Goal: Information Seeking & Learning: Learn about a topic

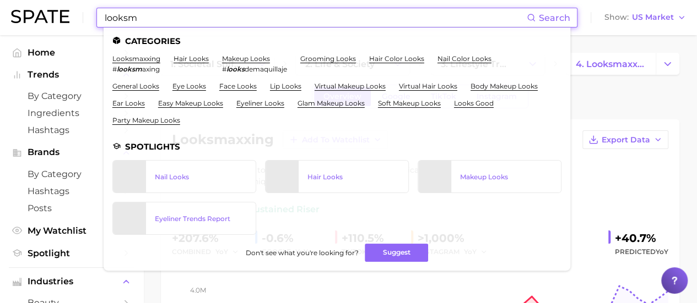
click at [177, 11] on input "looksm" at bounding box center [315, 17] width 423 height 19
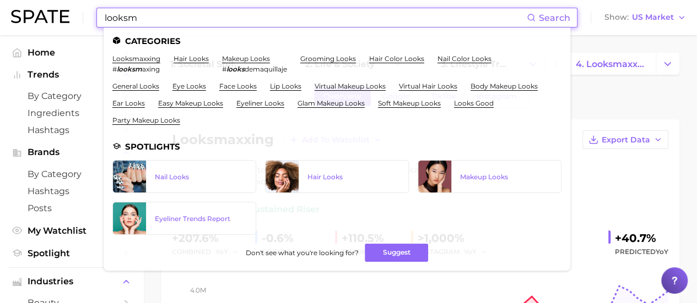
click at [175, 9] on input "looksm" at bounding box center [315, 17] width 423 height 19
click at [175, 8] on input "looksm" at bounding box center [315, 17] width 423 height 19
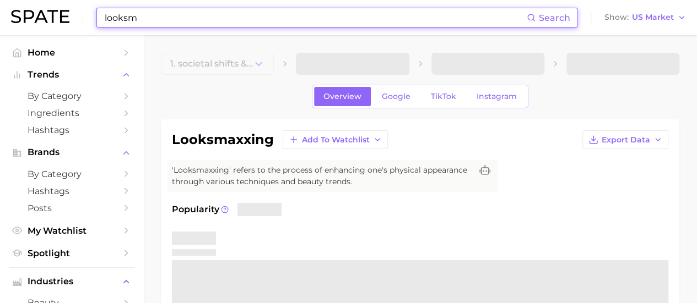
click at [186, 8] on input "looksm" at bounding box center [315, 17] width 423 height 19
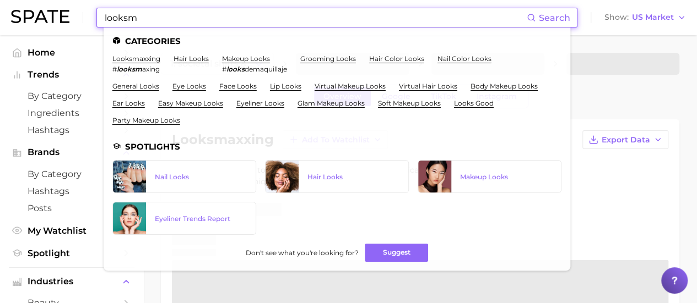
click at [186, 8] on input "looksm" at bounding box center [315, 17] width 423 height 19
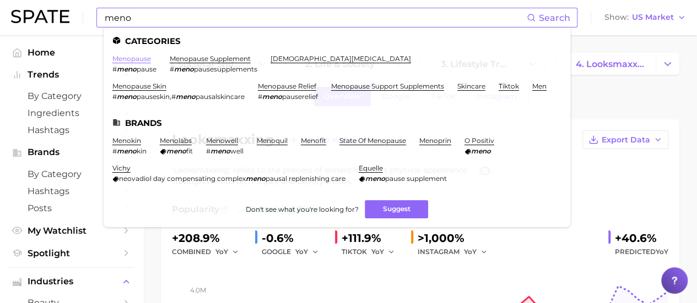
click at [143, 57] on link "menopause" at bounding box center [131, 59] width 39 height 8
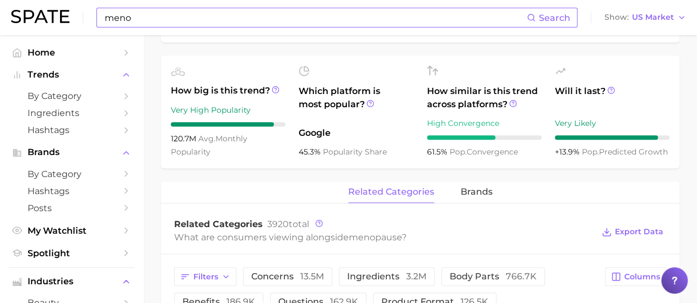
scroll to position [386, 0]
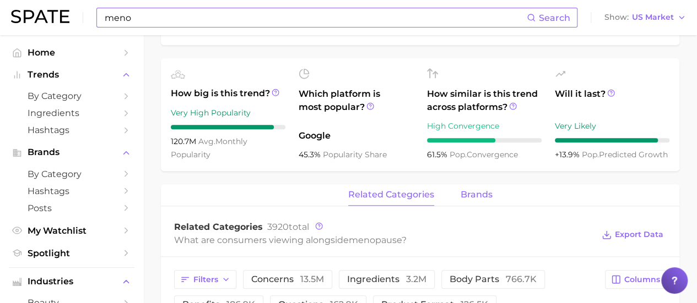
click at [476, 190] on span "brands" at bounding box center [476, 195] width 32 height 10
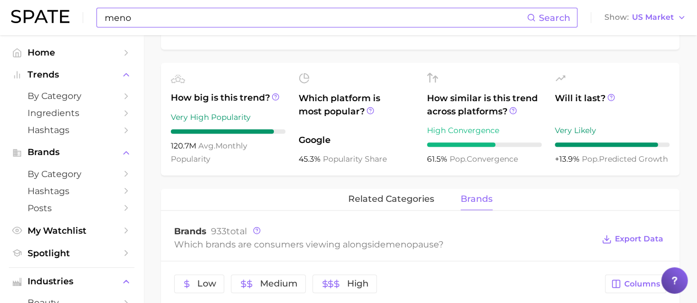
scroll to position [377, 0]
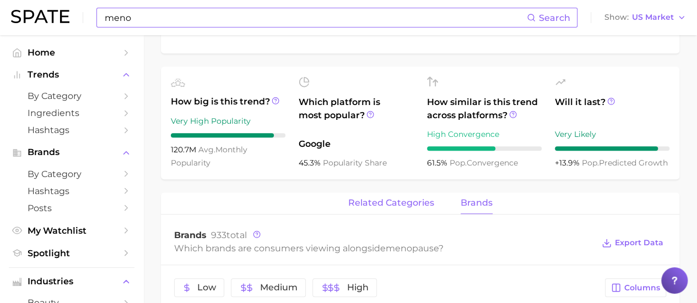
click at [402, 198] on span "related categories" at bounding box center [391, 203] width 86 height 10
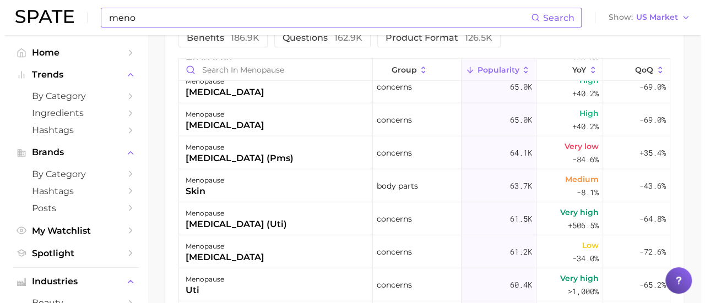
scroll to position [1487, 0]
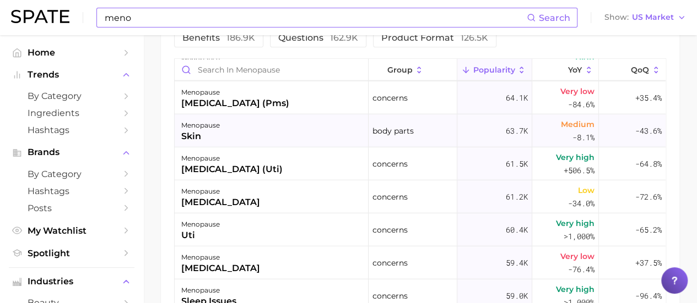
click at [326, 123] on div "menopause skin" at bounding box center [272, 130] width 194 height 33
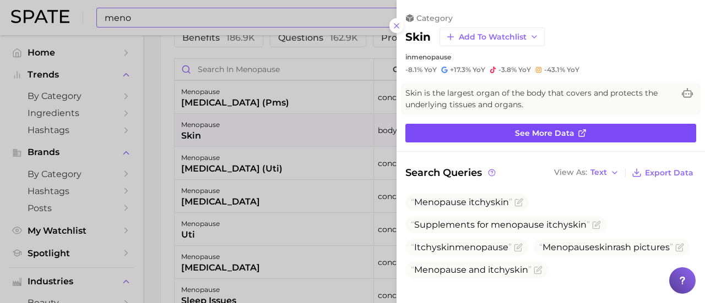
scroll to position [55, 0]
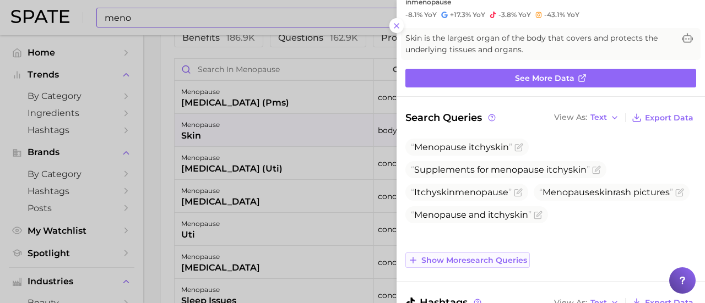
click at [505, 259] on span "Show more search queries" at bounding box center [474, 260] width 106 height 9
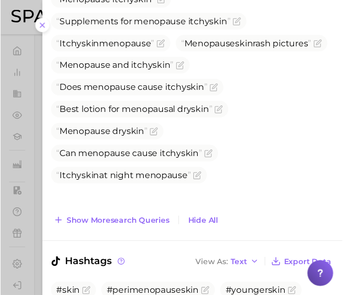
scroll to position [93, 0]
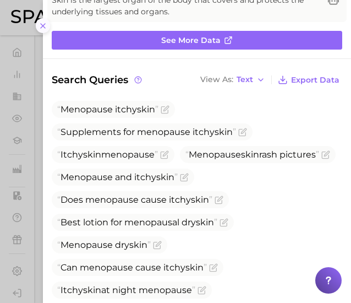
click at [42, 28] on icon at bounding box center [43, 25] width 9 height 9
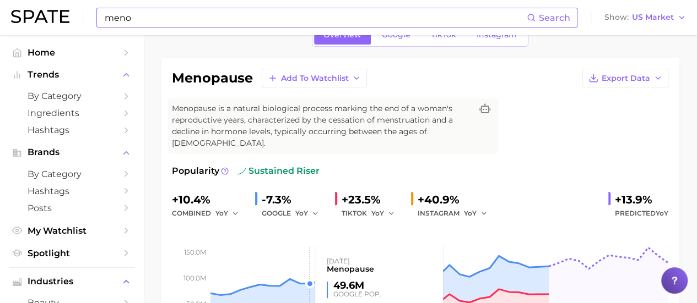
scroll to position [0, 0]
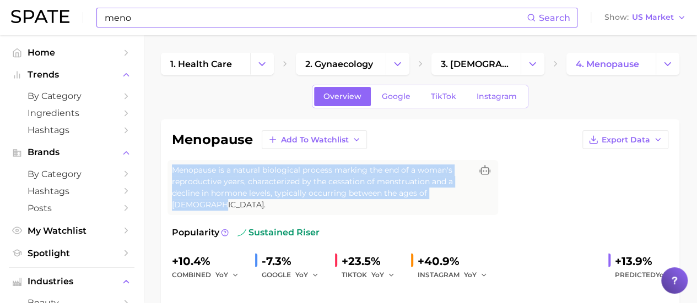
drag, startPoint x: 173, startPoint y: 170, endPoint x: 467, endPoint y: 192, distance: 294.9
click at [467, 192] on span "Menopause is a natural biological process marking the end of a woman's reproduc…" at bounding box center [322, 188] width 300 height 46
copy span "Menopause is a natural biological process marking the end of a woman's reproduc…"
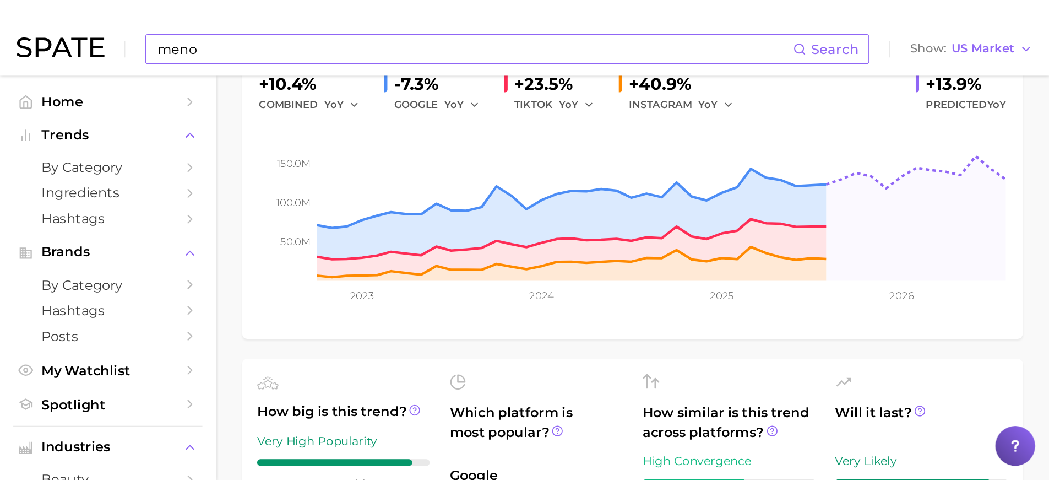
scroll to position [275, 0]
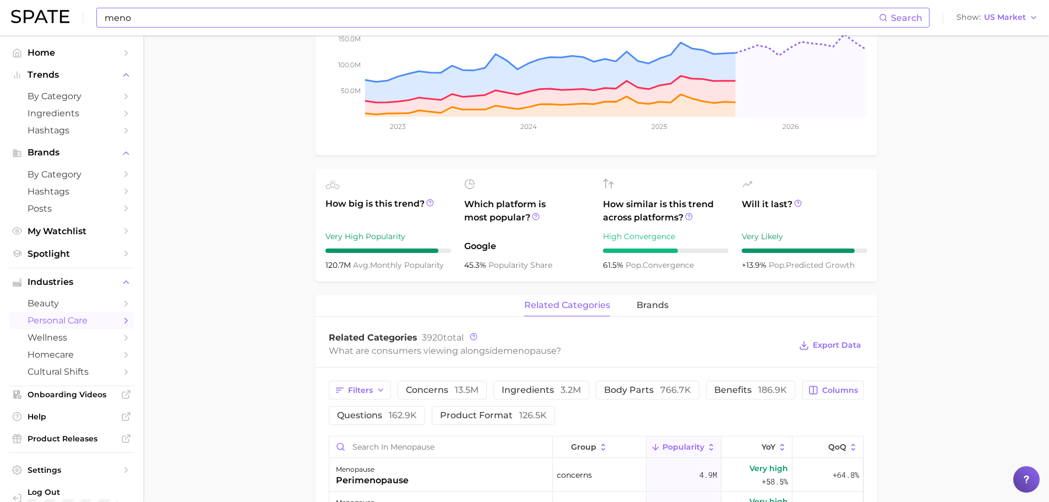
click at [243, 20] on input "meno" at bounding box center [491, 17] width 775 height 19
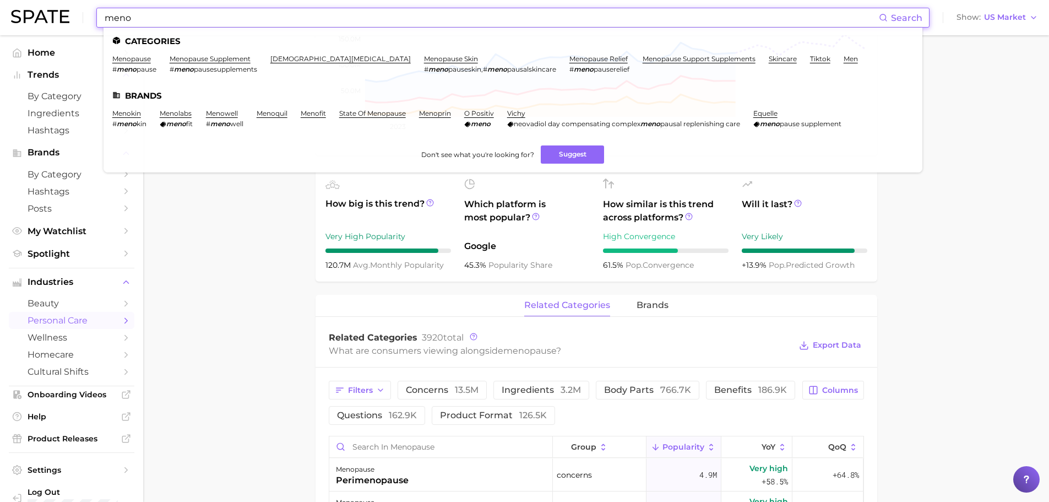
click at [242, 20] on input "meno" at bounding box center [491, 17] width 775 height 19
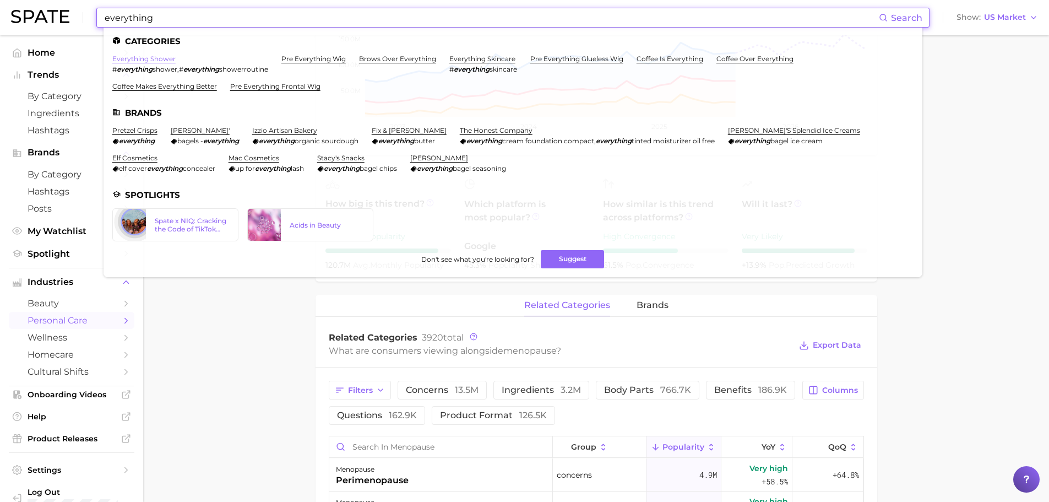
type input "everything"
click at [118, 59] on link "everything shower" at bounding box center [143, 59] width 63 height 8
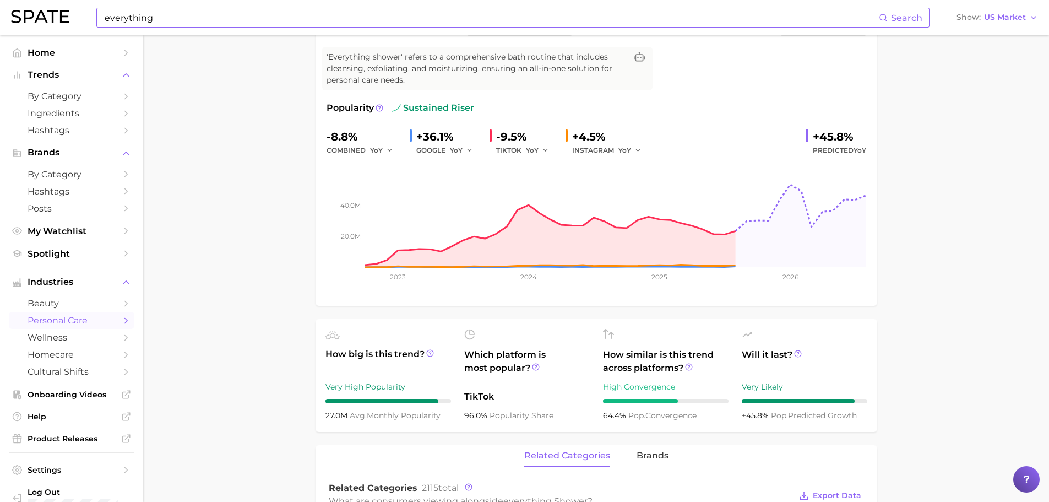
scroll to position [110, 0]
